Goal: Navigation & Orientation: Find specific page/section

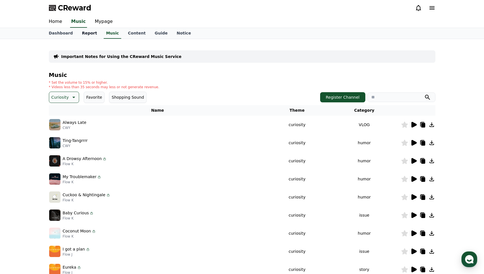
click at [85, 32] on link "Report" at bounding box center [89, 33] width 24 height 11
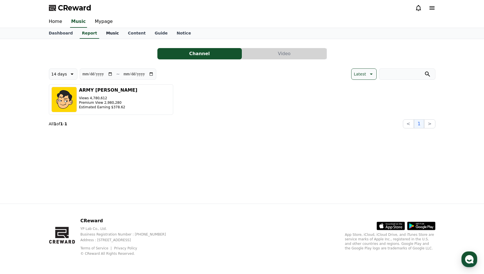
click at [103, 32] on link "Music" at bounding box center [112, 33] width 22 height 11
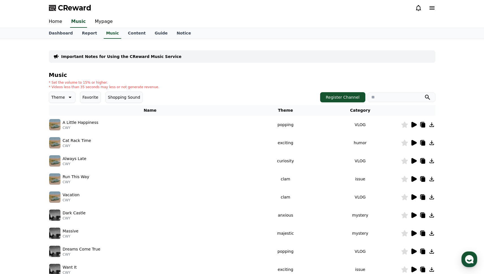
click at [57, 124] on img at bounding box center [54, 124] width 11 height 11
click at [417, 125] on div at bounding box center [418, 124] width 34 height 7
click at [413, 125] on icon at bounding box center [413, 125] width 5 height 6
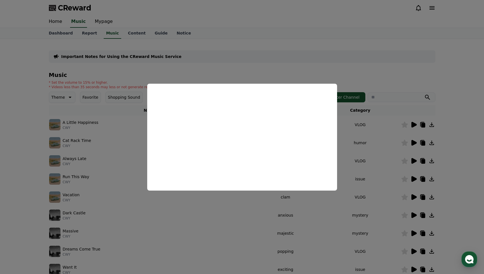
click at [383, 125] on button "close modal" at bounding box center [242, 137] width 484 height 274
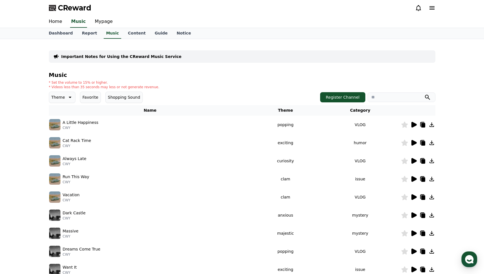
click at [414, 160] on icon at bounding box center [413, 161] width 5 height 6
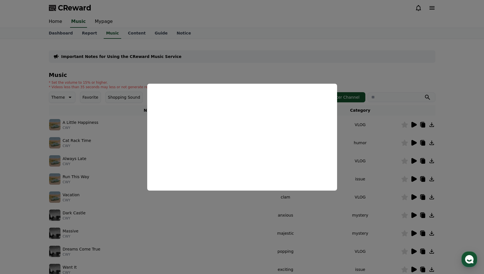
click at [359, 79] on button "close modal" at bounding box center [242, 137] width 484 height 274
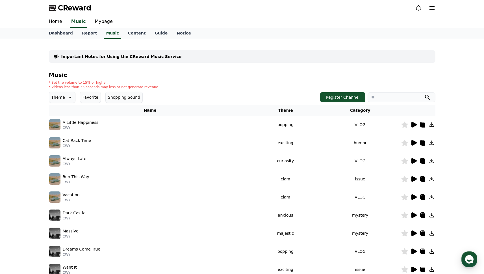
click at [414, 143] on icon at bounding box center [413, 143] width 5 height 6
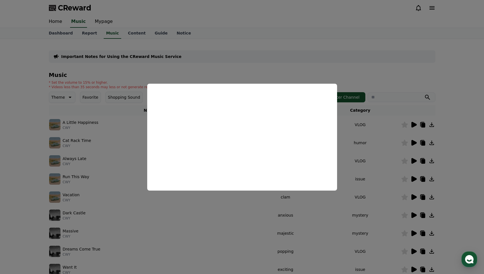
click at [386, 147] on button "close modal" at bounding box center [242, 137] width 484 height 274
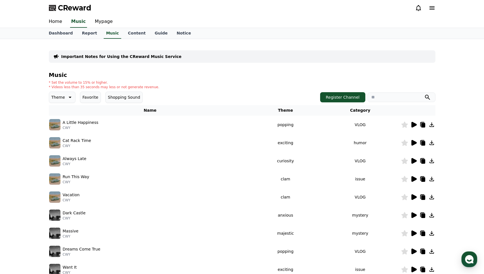
click at [421, 142] on icon at bounding box center [423, 143] width 4 height 5
click at [359, 99] on button "Register Channel" at bounding box center [342, 97] width 45 height 10
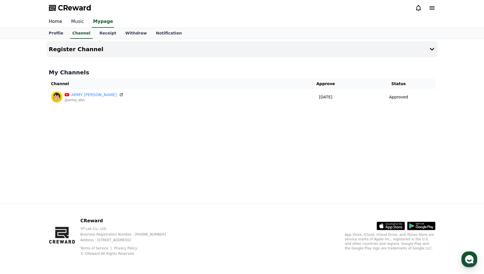
click at [81, 21] on link "Music" at bounding box center [78, 22] width 22 height 12
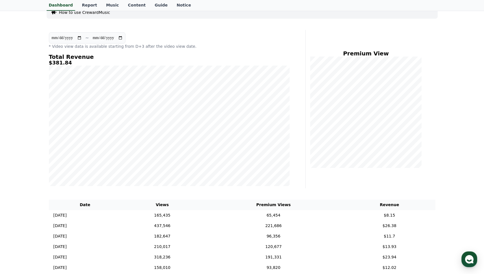
scroll to position [36, 0]
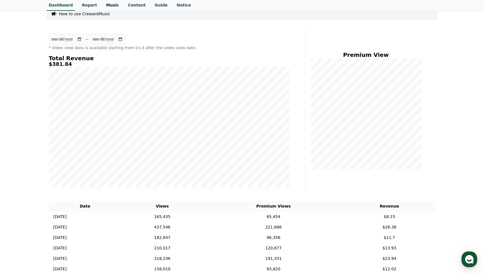
click at [107, 5] on link "Music" at bounding box center [112, 5] width 22 height 11
